Goal: Information Seeking & Learning: Learn about a topic

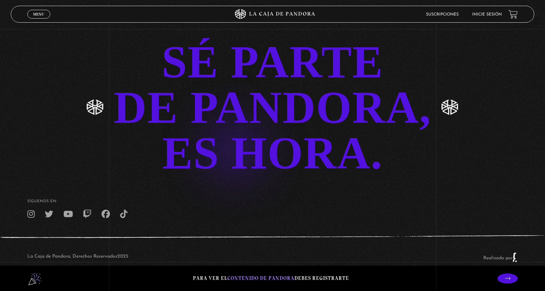
scroll to position [1596, 0]
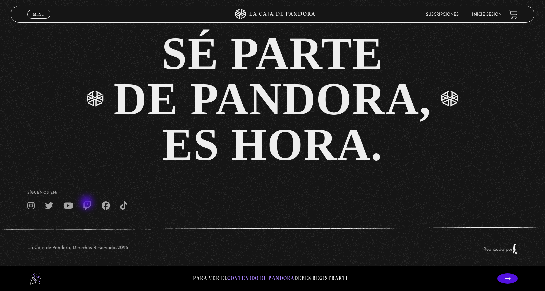
click at [87, 203] on icon at bounding box center [87, 205] width 8 height 8
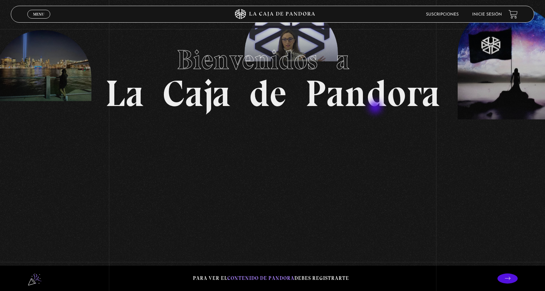
scroll to position [0, 0]
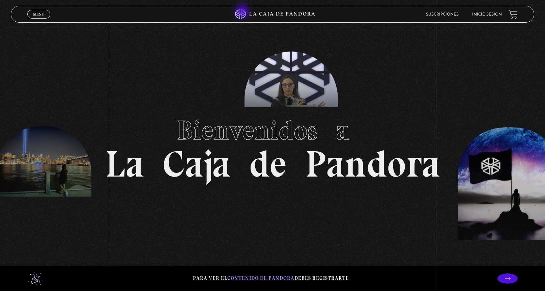
click at [243, 12] on icon at bounding box center [272, 14] width 163 height 10
click at [35, 14] on span "Menu" at bounding box center [38, 14] width 11 height 4
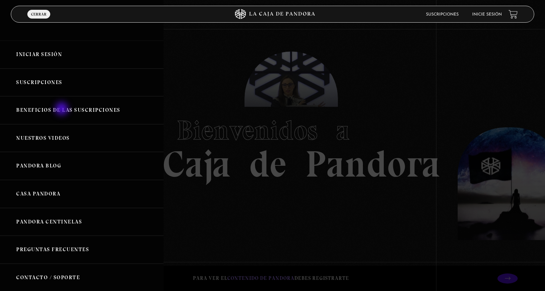
click at [61, 110] on link "Beneficios de las suscripciones" at bounding box center [81, 110] width 163 height 28
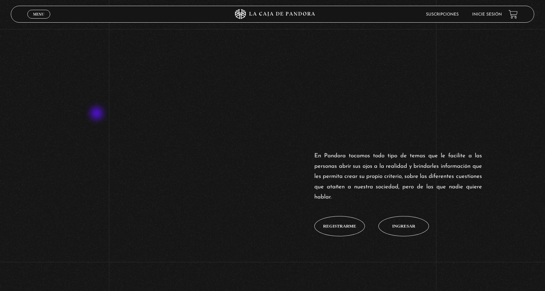
scroll to position [202, 0]
